Goal: Information Seeking & Learning: Check status

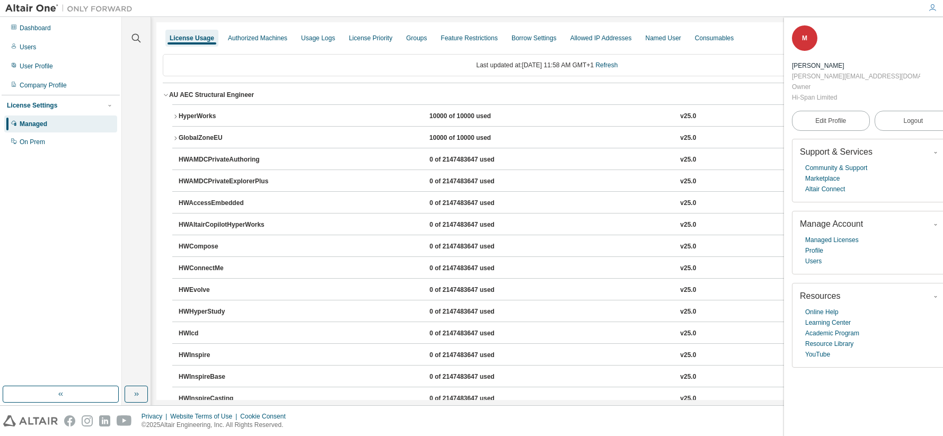
scroll to position [849, 0]
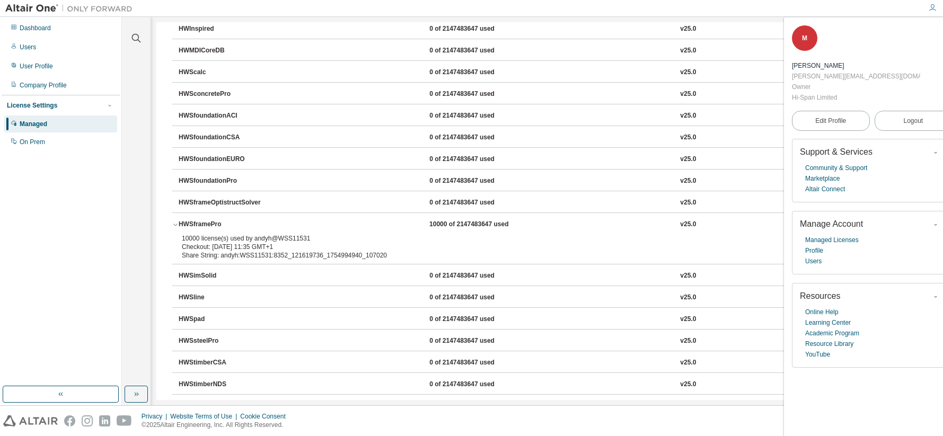
click at [216, 203] on div "HWSframeOptistructSolver" at bounding box center [226, 203] width 95 height 10
click at [178, 225] on icon "button" at bounding box center [175, 225] width 6 height 6
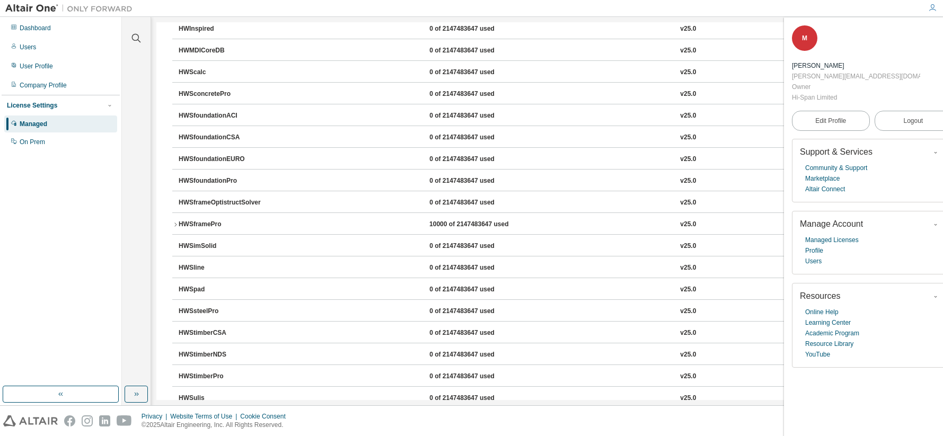
click at [179, 224] on div "HWSframePro" at bounding box center [226, 225] width 95 height 10
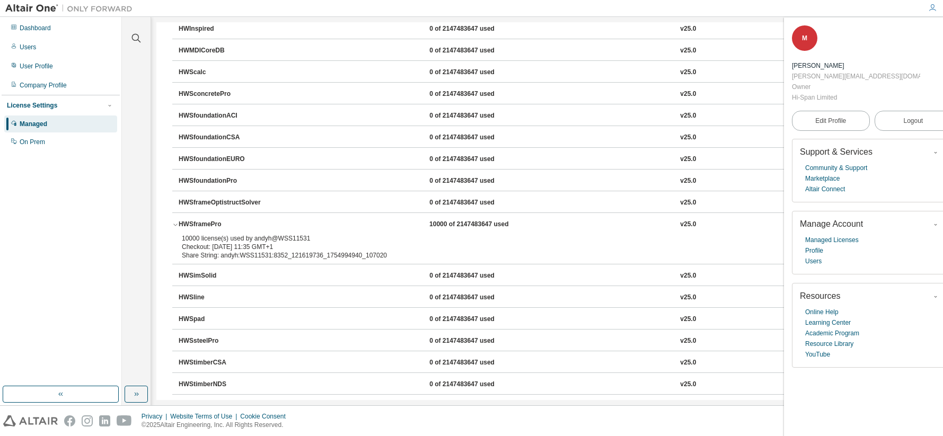
click at [184, 202] on div "HWSframeOptistructSolver" at bounding box center [226, 203] width 95 height 10
click at [173, 224] on icon "button" at bounding box center [175, 225] width 6 height 6
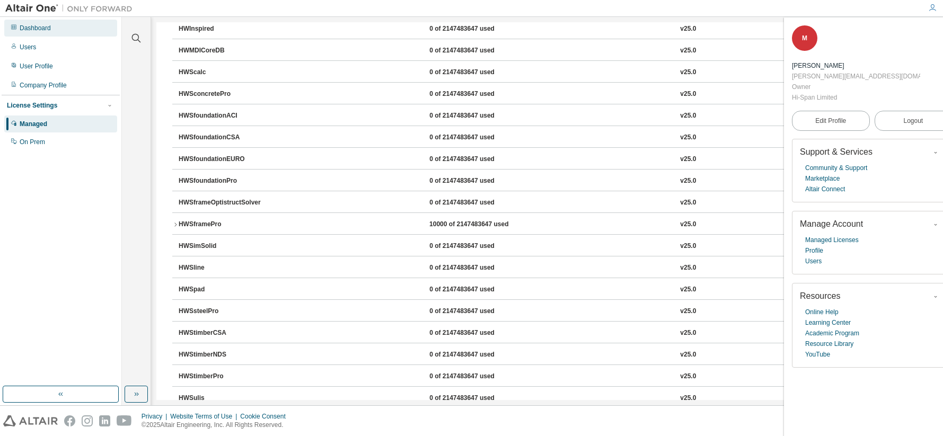
click at [28, 27] on div "Dashboard" at bounding box center [35, 28] width 31 height 8
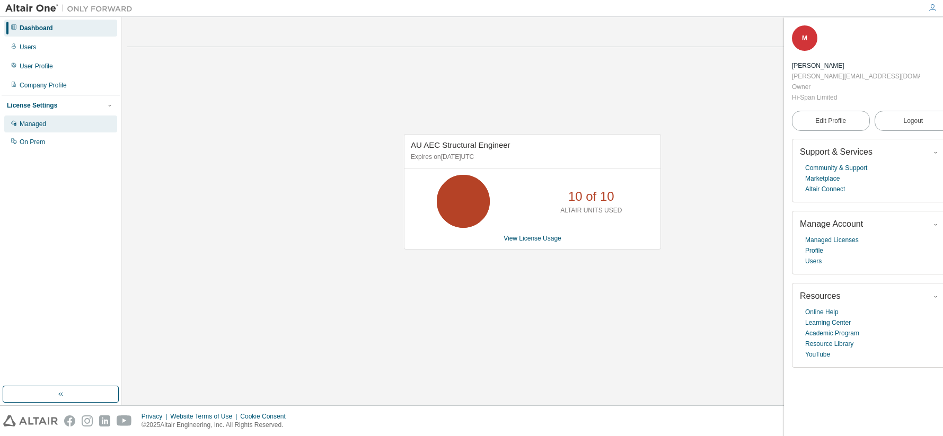
click at [34, 125] on div "Managed" at bounding box center [33, 124] width 27 height 8
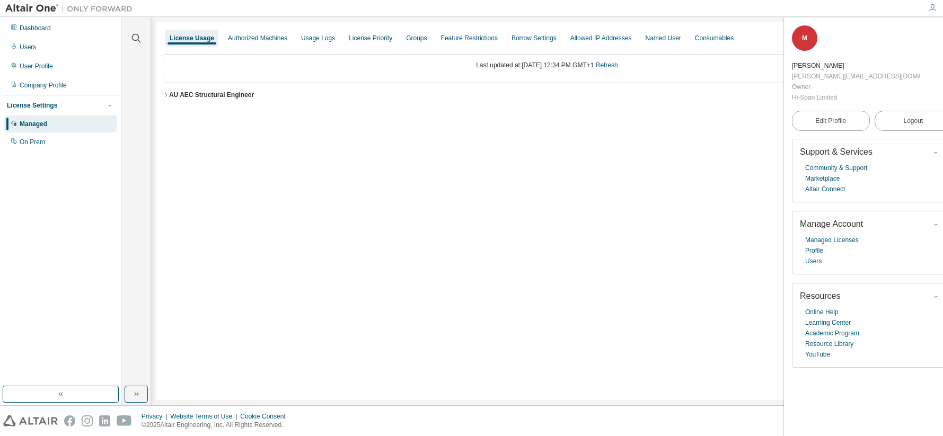
click at [168, 94] on icon "button" at bounding box center [166, 95] width 6 height 6
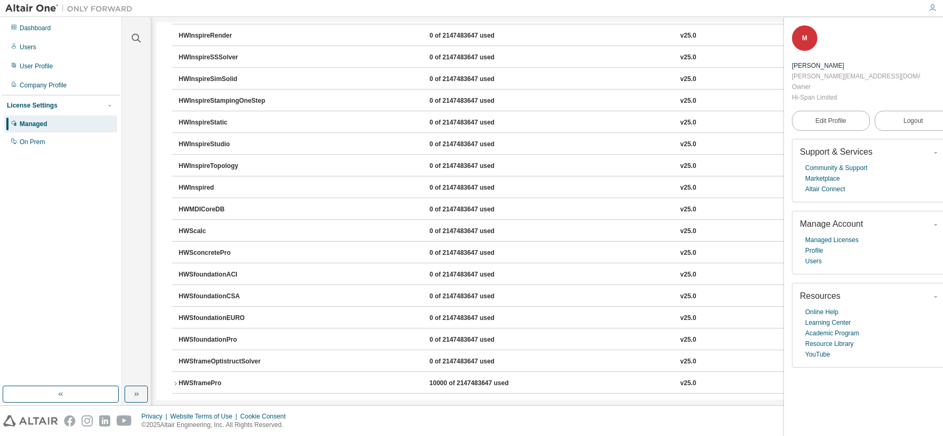
scroll to position [795, 0]
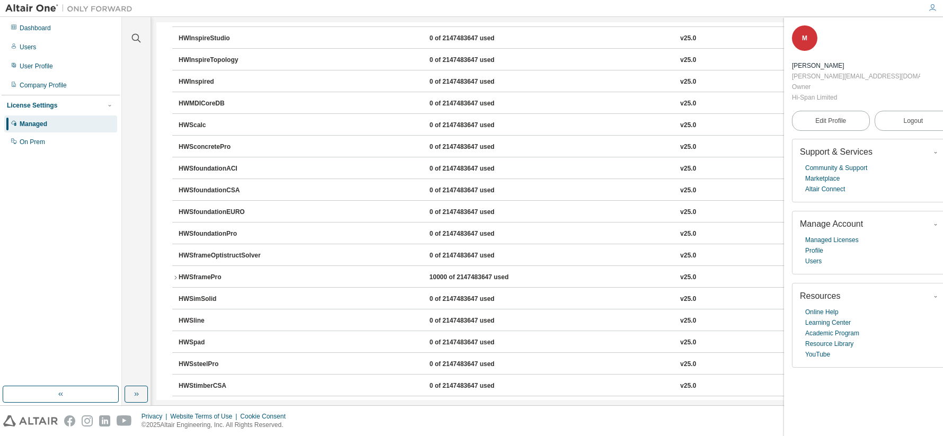
click at [179, 278] on div "HWSframePro" at bounding box center [226, 278] width 95 height 10
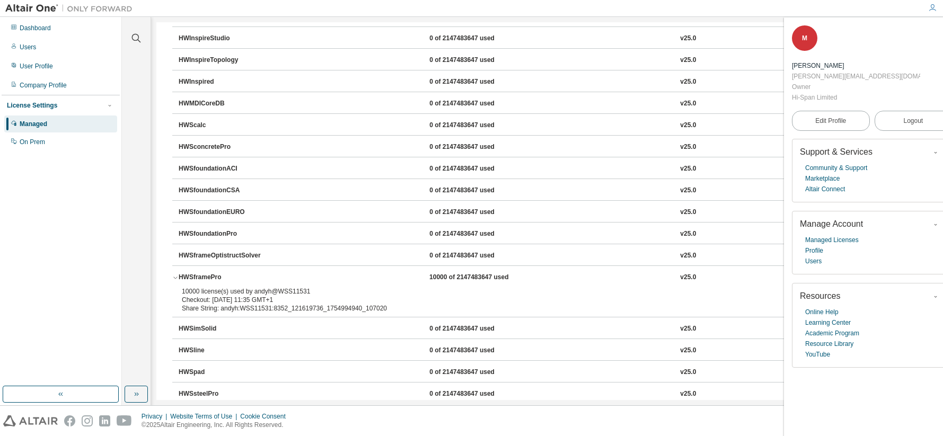
click at [179, 278] on div "HWSframePro" at bounding box center [226, 278] width 95 height 10
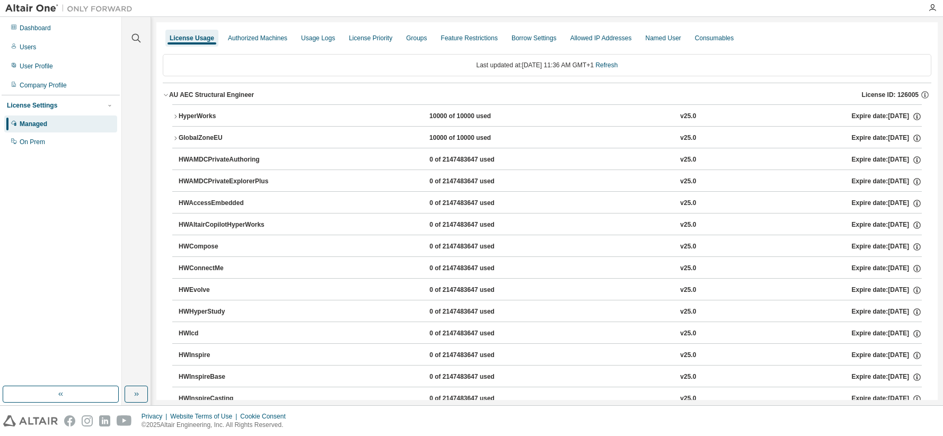
scroll to position [790, 0]
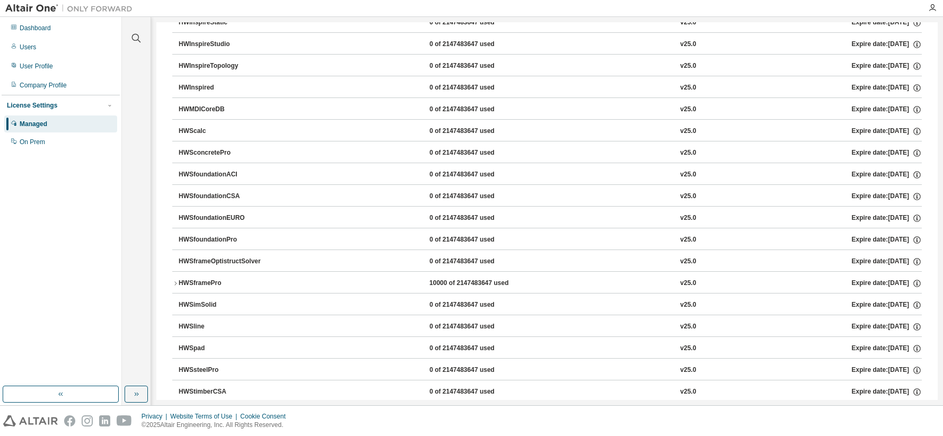
click at [215, 237] on div "HWSfoundationPro" at bounding box center [226, 240] width 95 height 10
click at [198, 282] on div "HWSframePro" at bounding box center [226, 284] width 95 height 10
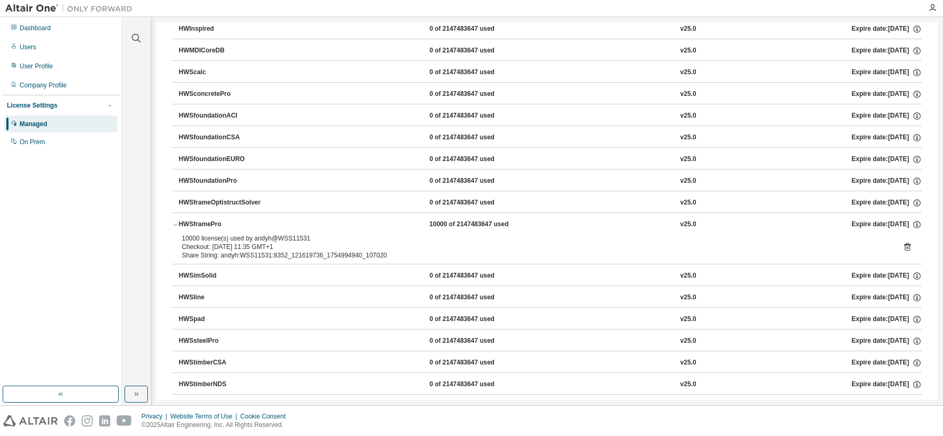
scroll to position [902, 0]
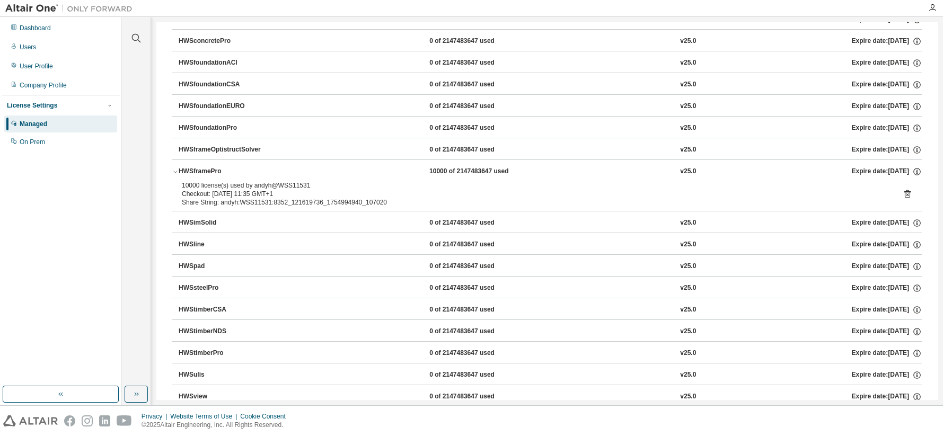
click at [506, 217] on button "HWSimSolid 0 of 2147483647 used v25.0 Expire date: [DATE]" at bounding box center [551, 223] width 744 height 23
click at [176, 171] on icon "button" at bounding box center [175, 172] width 6 height 6
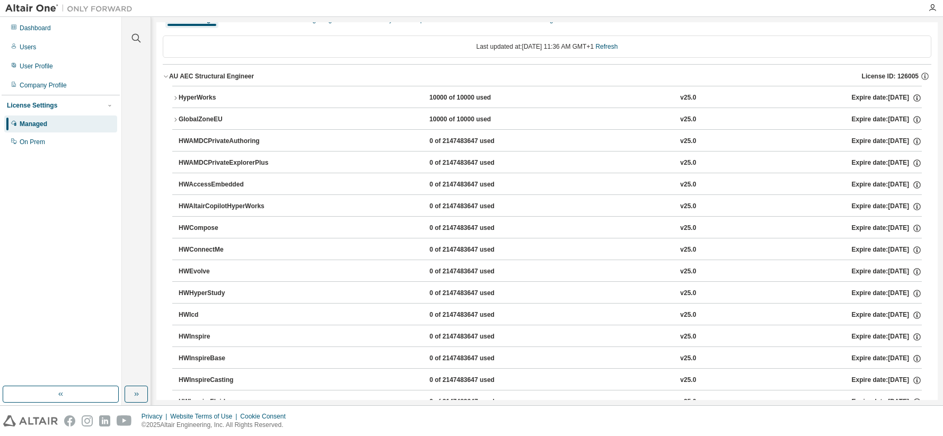
scroll to position [0, 0]
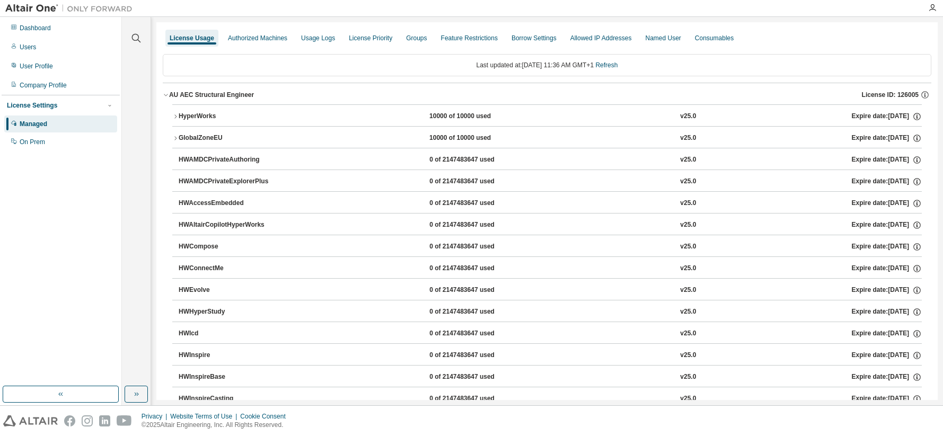
click at [178, 117] on icon "button" at bounding box center [175, 116] width 6 height 6
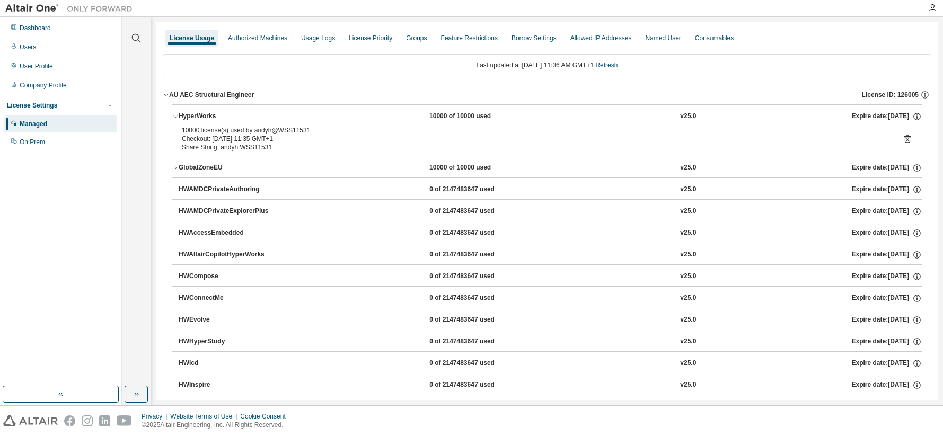
click at [179, 168] on div "GlobalZoneEU" at bounding box center [226, 168] width 95 height 10
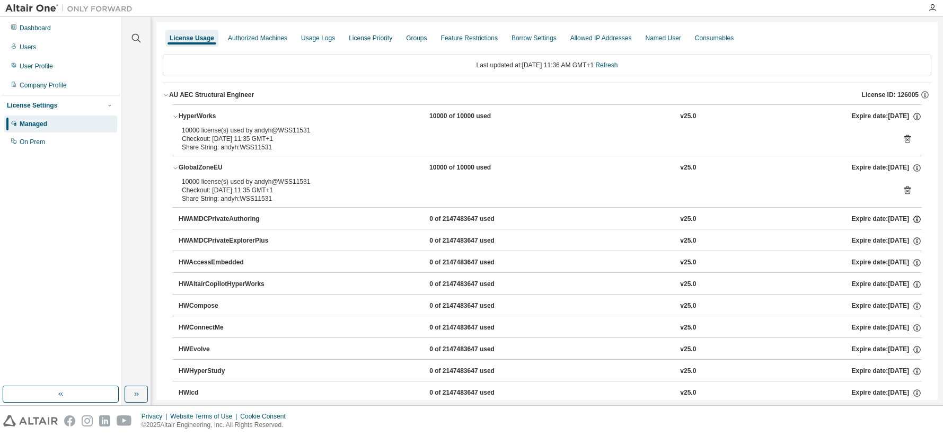
click at [913, 217] on icon "button" at bounding box center [918, 220] width 10 height 10
click at [913, 168] on icon "button" at bounding box center [918, 168] width 10 height 10
click at [784, 190] on div "Checkout: [DATE] 11:35 GMT+1" at bounding box center [534, 190] width 705 height 8
click at [618, 66] on link "Refresh" at bounding box center [607, 65] width 22 height 7
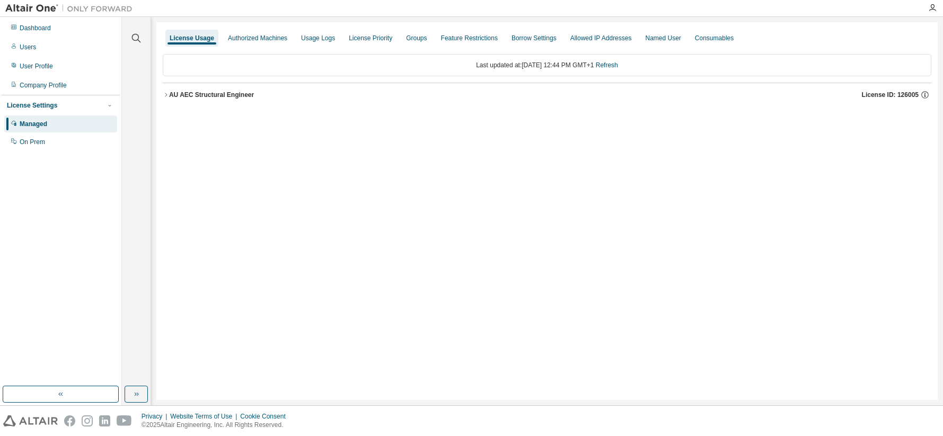
click at [167, 95] on icon "button" at bounding box center [166, 95] width 6 height 6
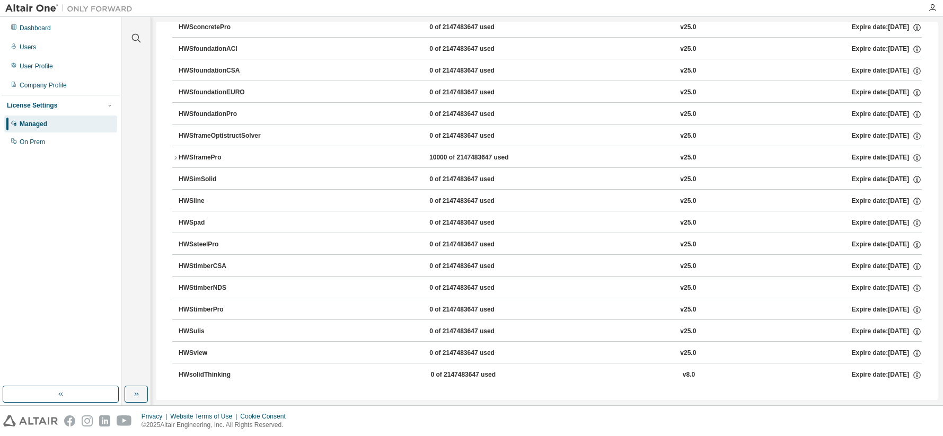
scroll to position [919, 0]
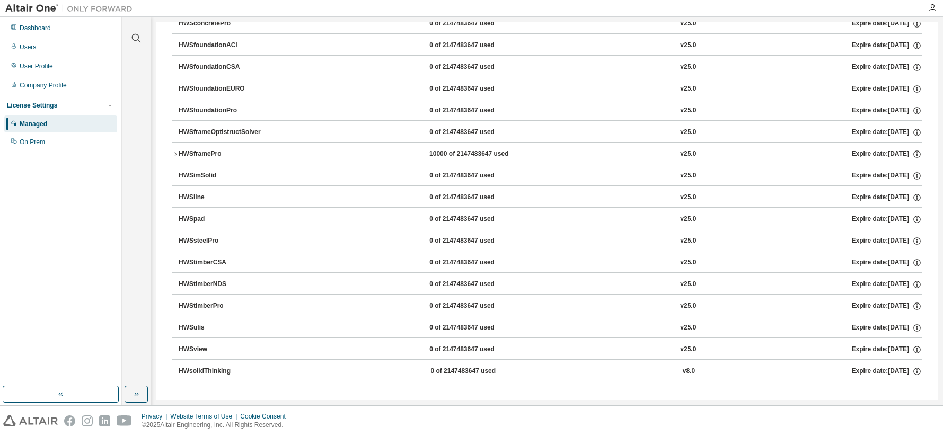
click at [181, 153] on div "HWSframePro" at bounding box center [226, 155] width 95 height 10
